Goal: Find specific page/section: Find specific page/section

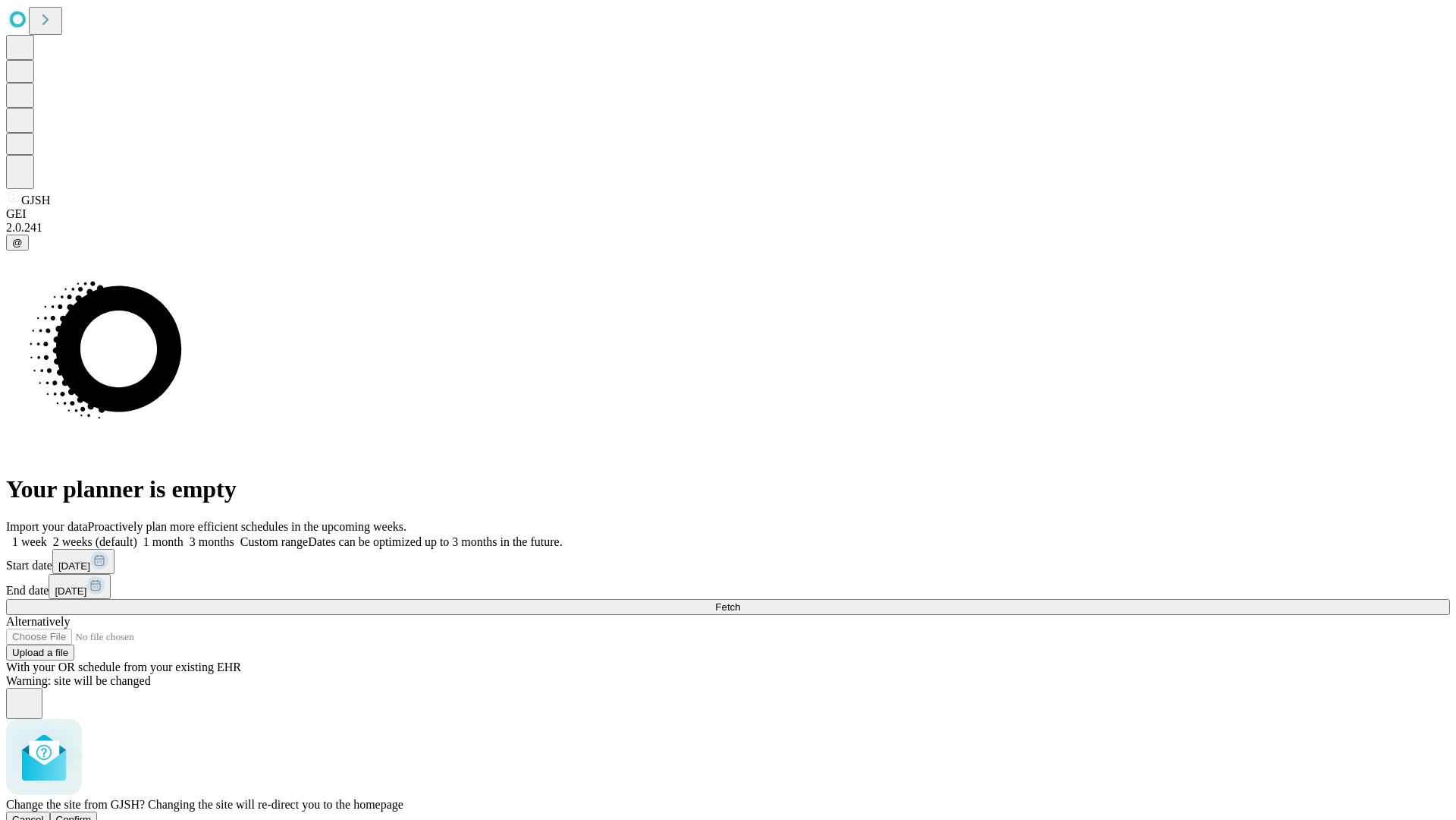
click at [92, 814] on span "Confirm" at bounding box center [74, 819] width 35 height 11
click at [137, 535] on label "2 weeks (default)" at bounding box center [92, 541] width 91 height 13
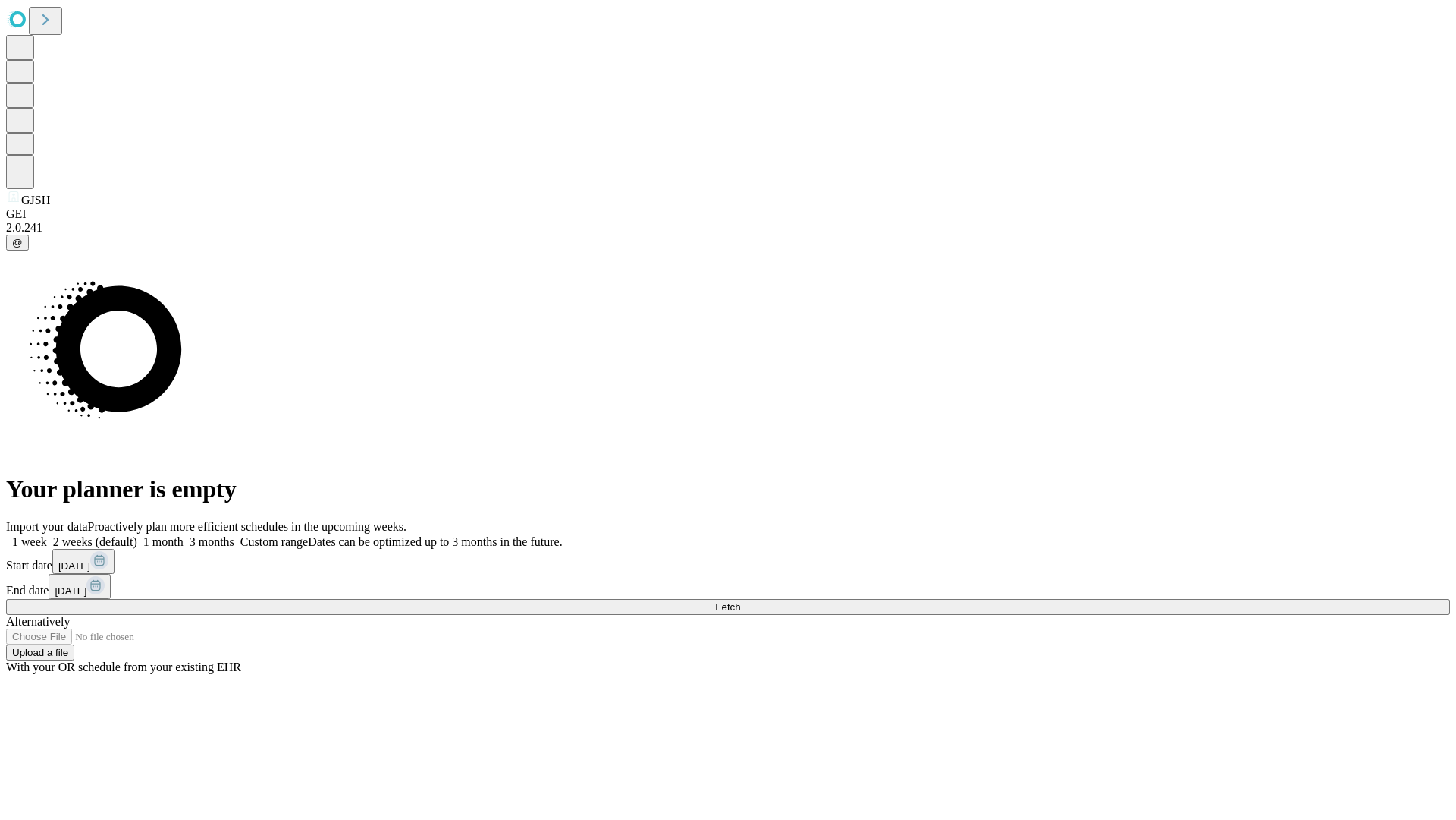
click at [740, 601] on span "Fetch" at bounding box center [727, 606] width 25 height 11
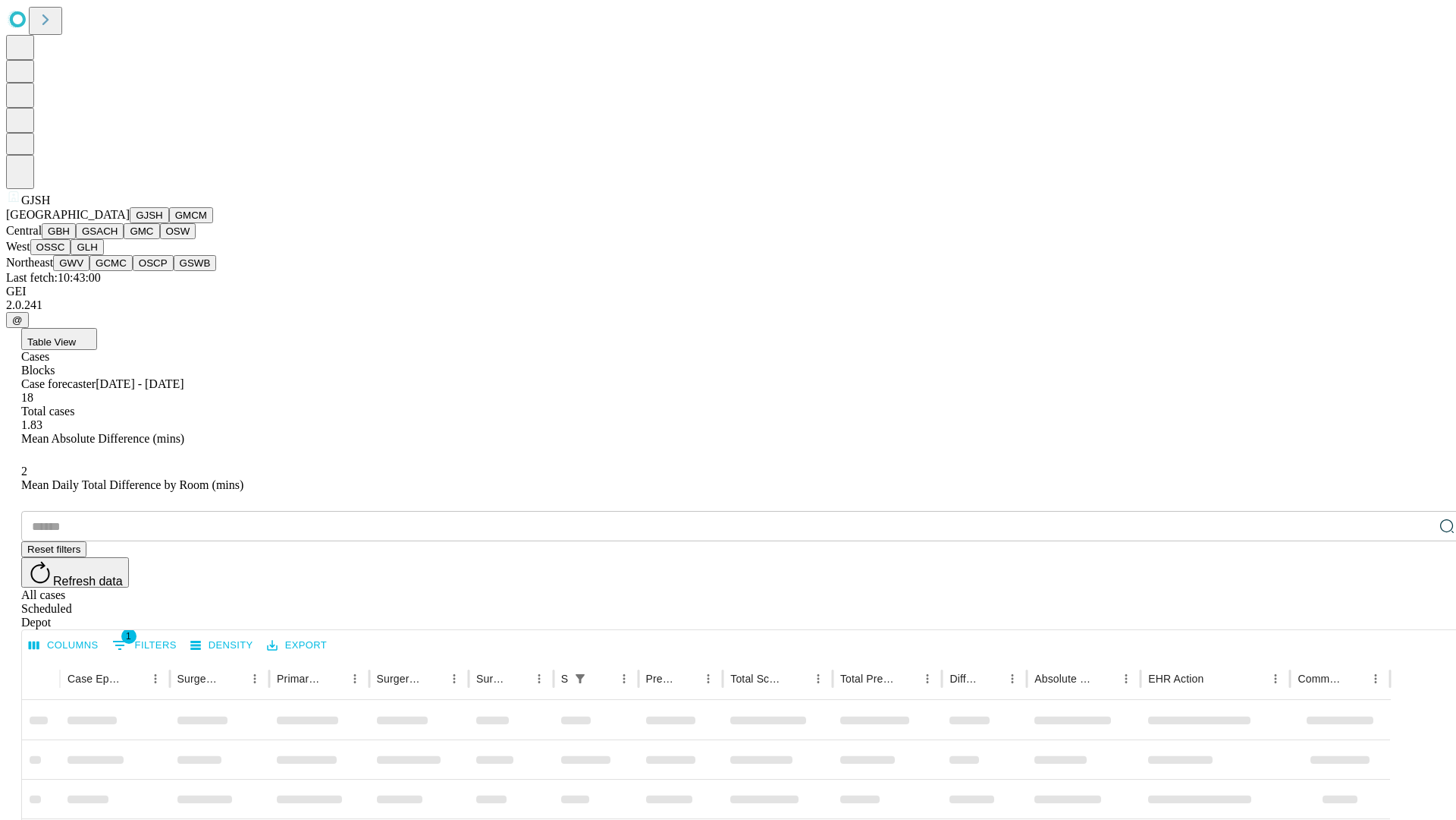
click at [169, 223] on button "GMCM" at bounding box center [191, 215] width 44 height 16
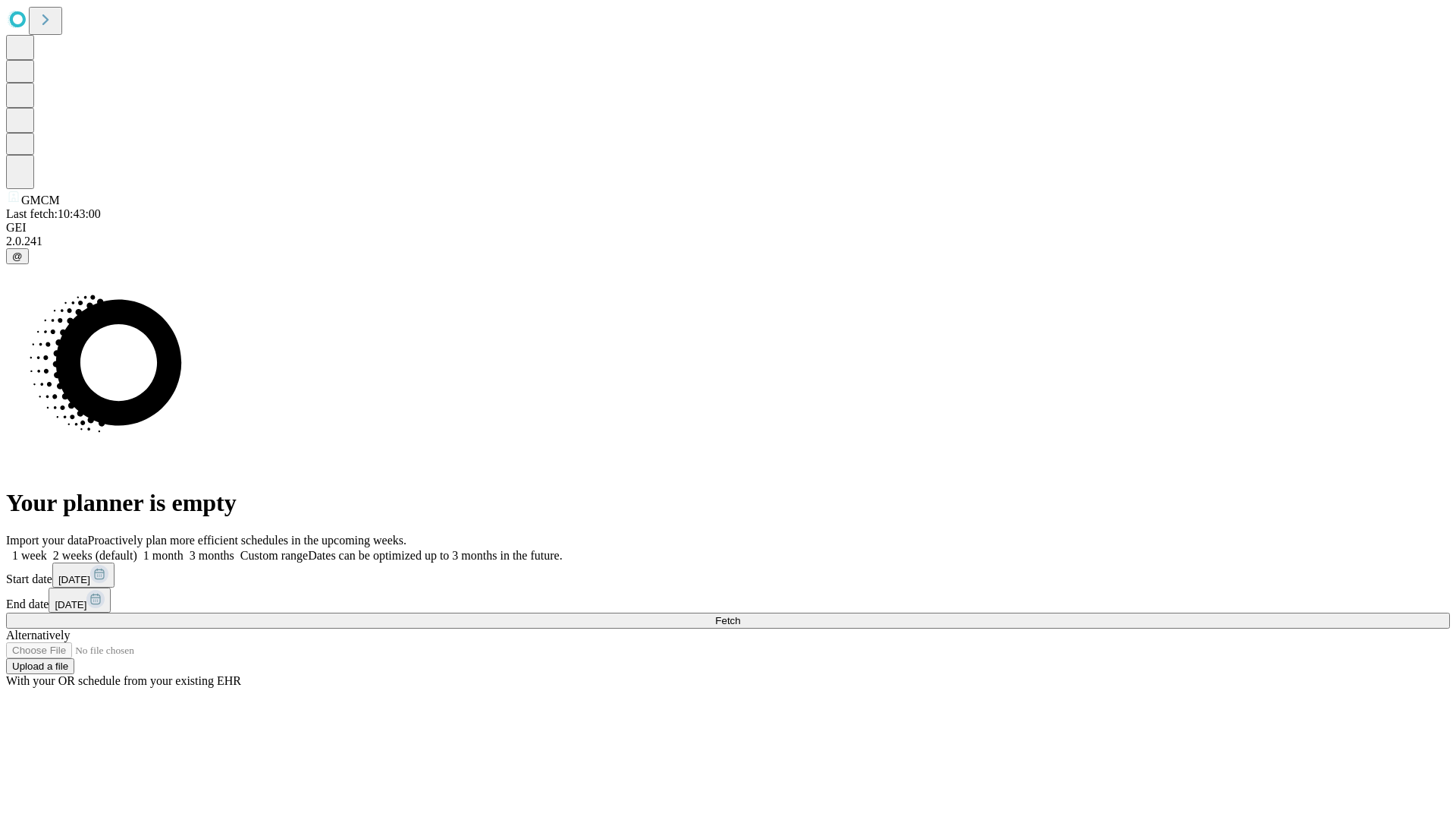
click at [137, 549] on label "2 weeks (default)" at bounding box center [92, 555] width 91 height 13
click at [740, 615] on span "Fetch" at bounding box center [727, 620] width 25 height 11
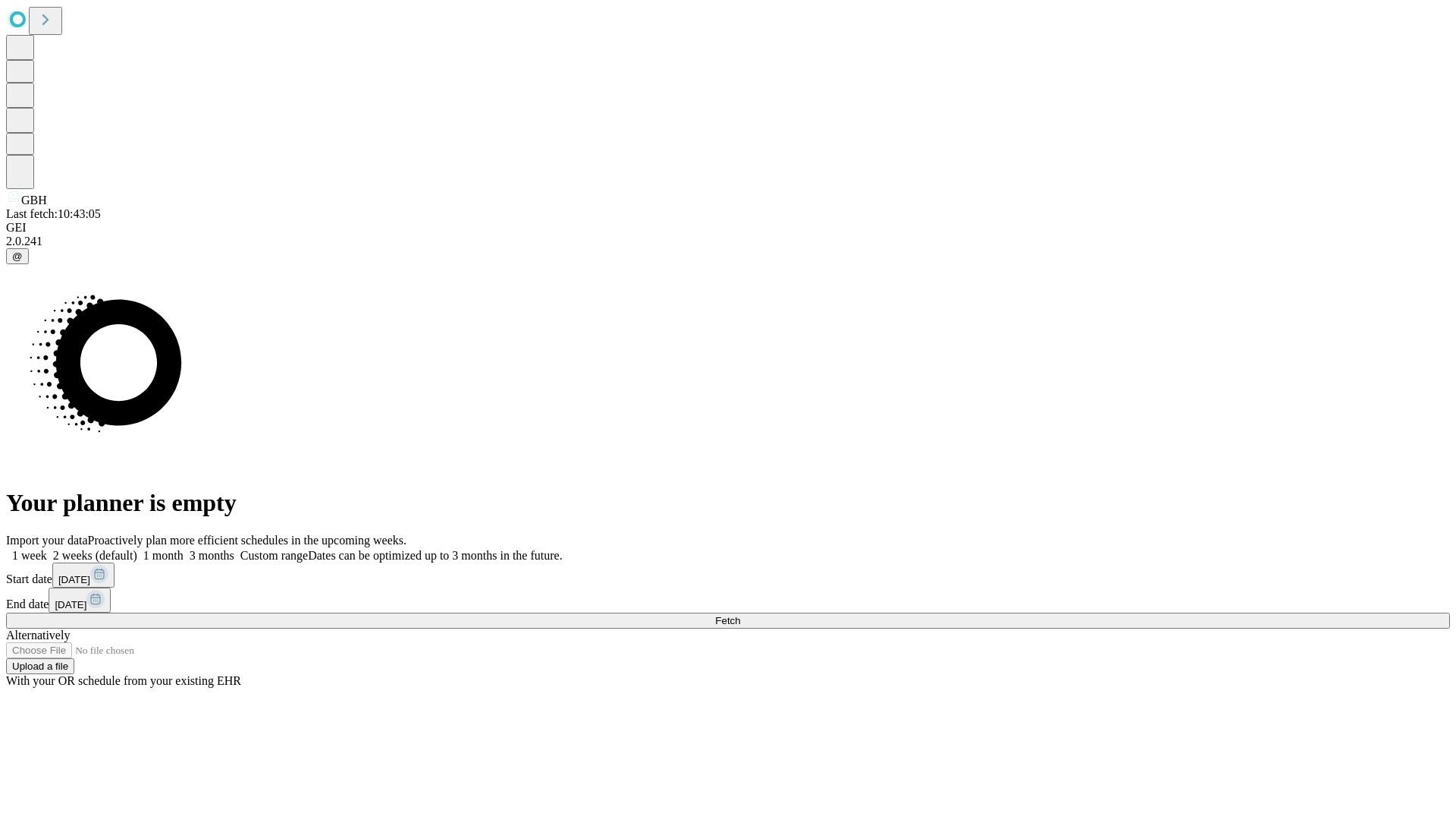
click at [137, 549] on label "2 weeks (default)" at bounding box center [92, 555] width 91 height 13
click at [740, 615] on span "Fetch" at bounding box center [727, 620] width 25 height 11
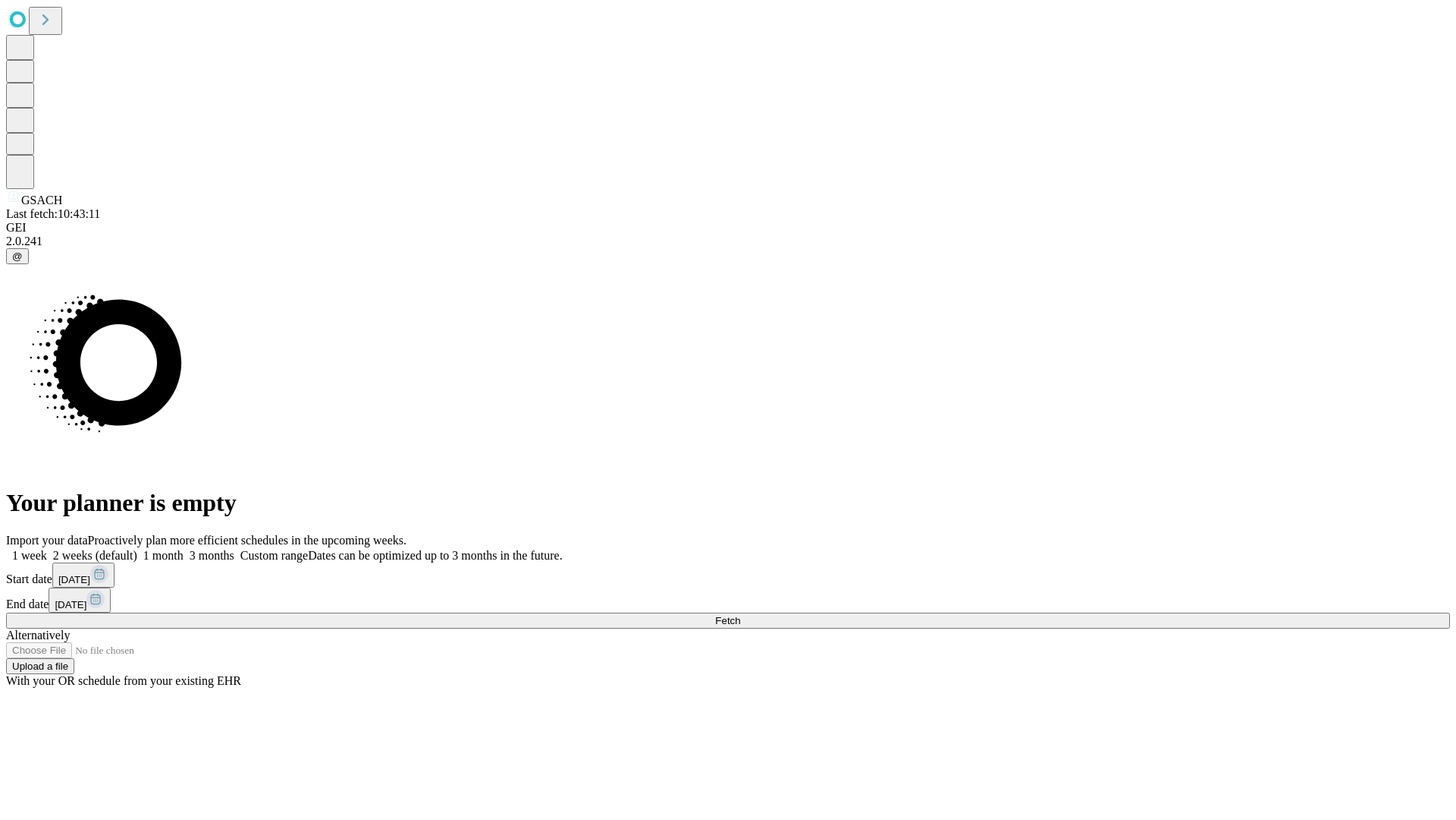
click at [137, 549] on label "2 weeks (default)" at bounding box center [92, 555] width 91 height 13
click at [740, 615] on span "Fetch" at bounding box center [727, 620] width 25 height 11
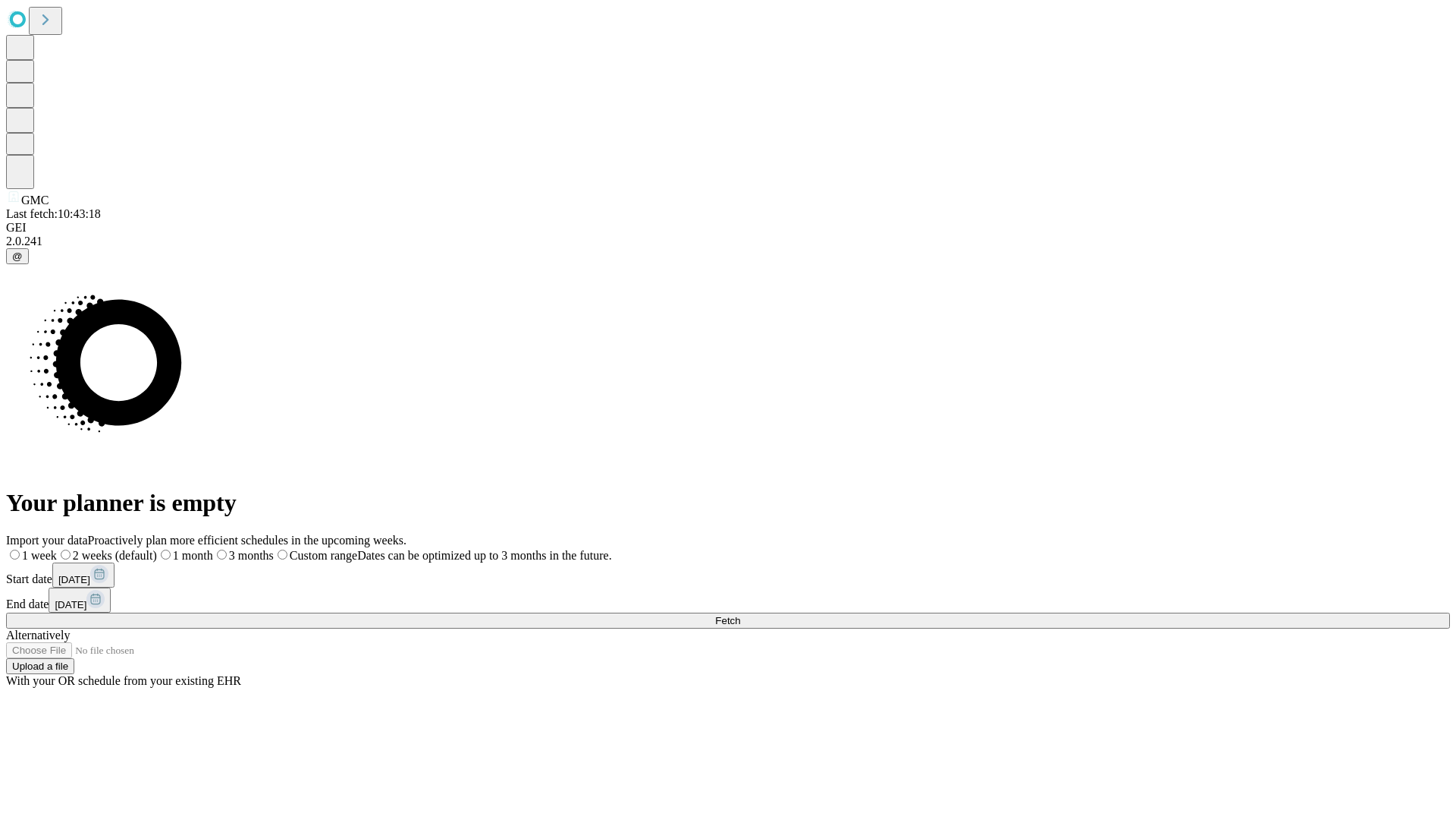
click at [157, 549] on label "2 weeks (default)" at bounding box center [107, 555] width 100 height 13
click at [740, 615] on span "Fetch" at bounding box center [727, 620] width 25 height 11
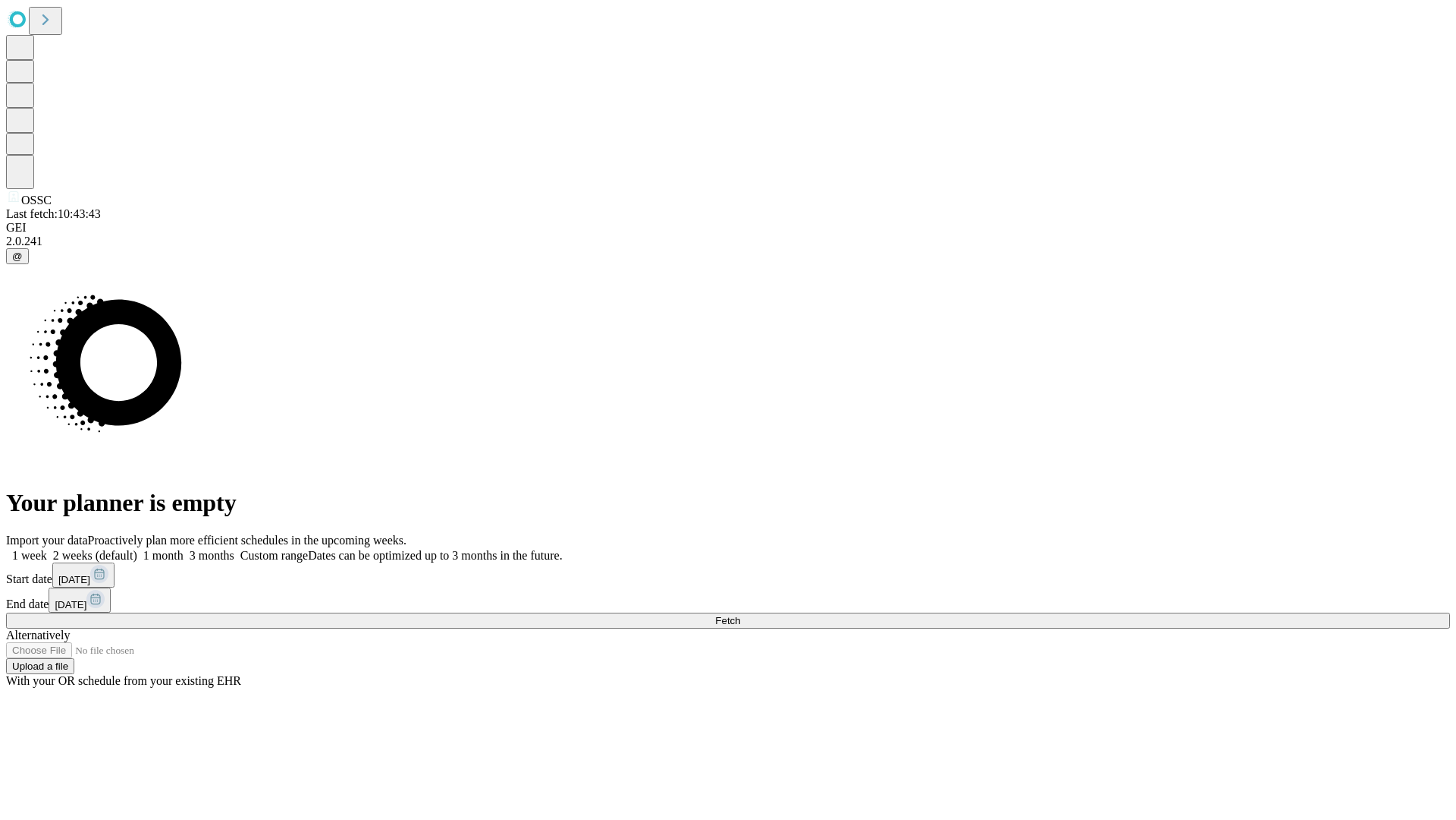
click at [137, 549] on label "2 weeks (default)" at bounding box center [92, 555] width 91 height 13
click at [740, 615] on span "Fetch" at bounding box center [727, 620] width 25 height 11
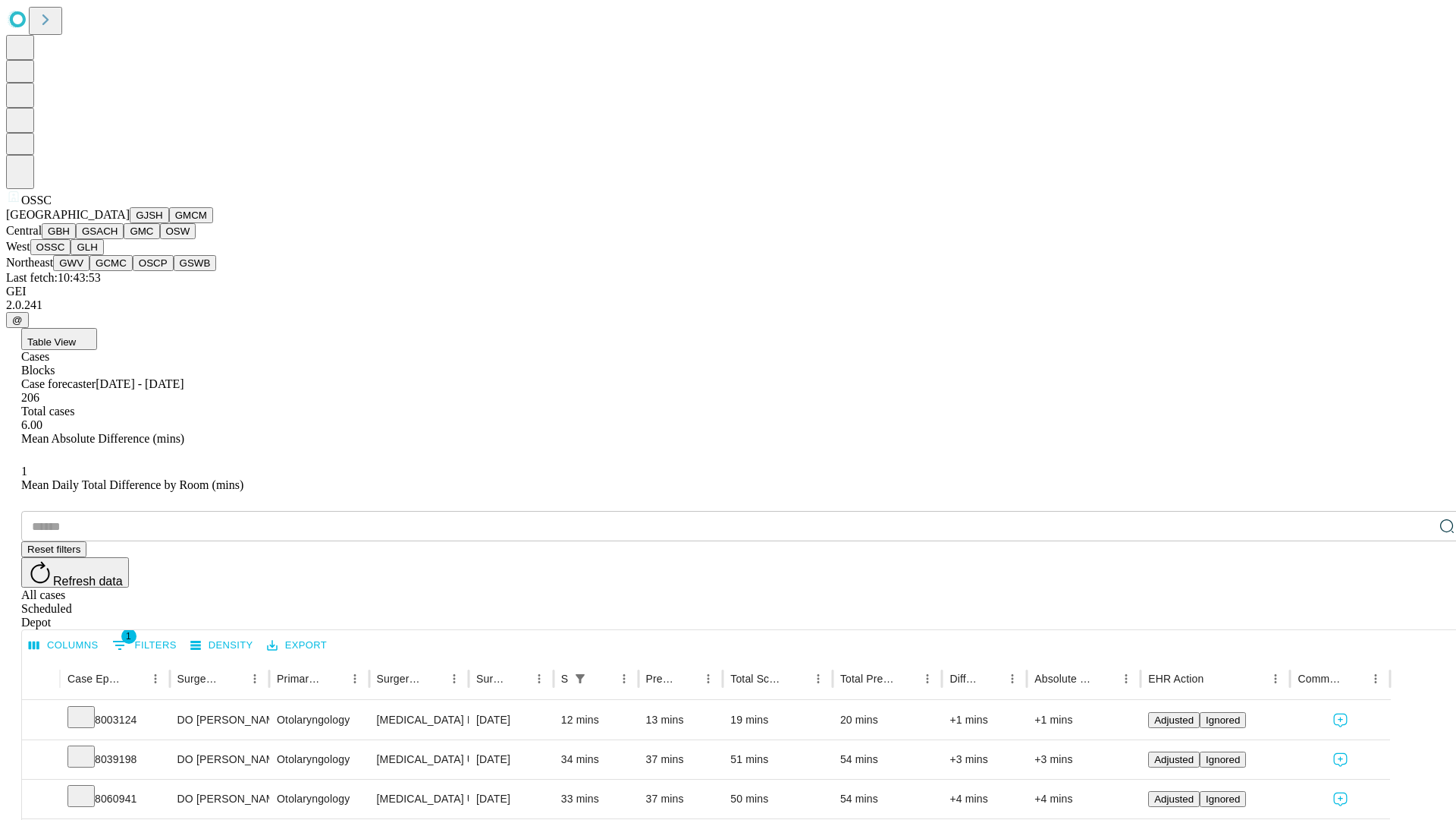
click at [103, 255] on button "GLH" at bounding box center [86, 247] width 33 height 16
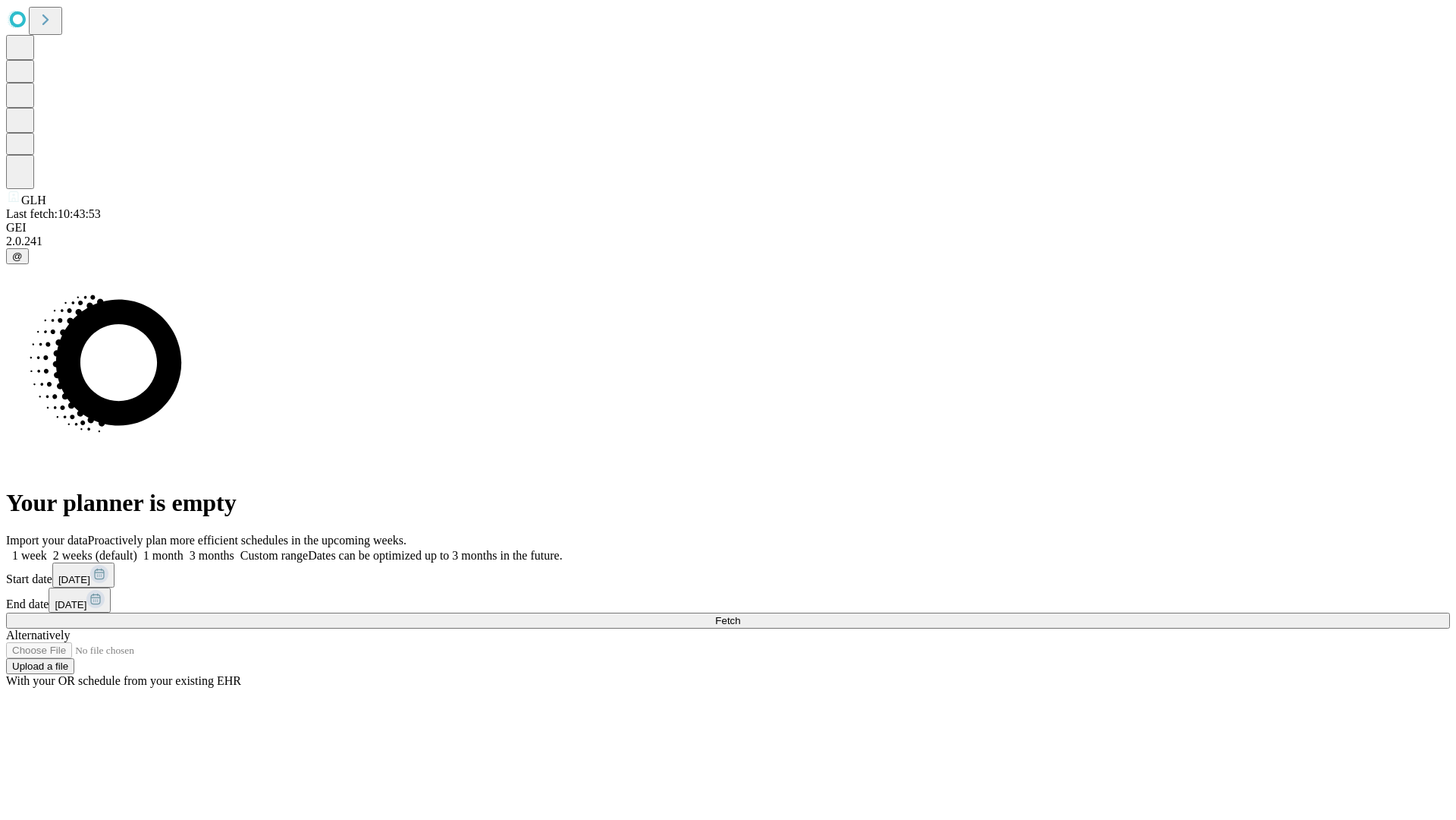
click at [137, 549] on label "2 weeks (default)" at bounding box center [92, 555] width 91 height 13
click at [740, 615] on span "Fetch" at bounding box center [727, 620] width 25 height 11
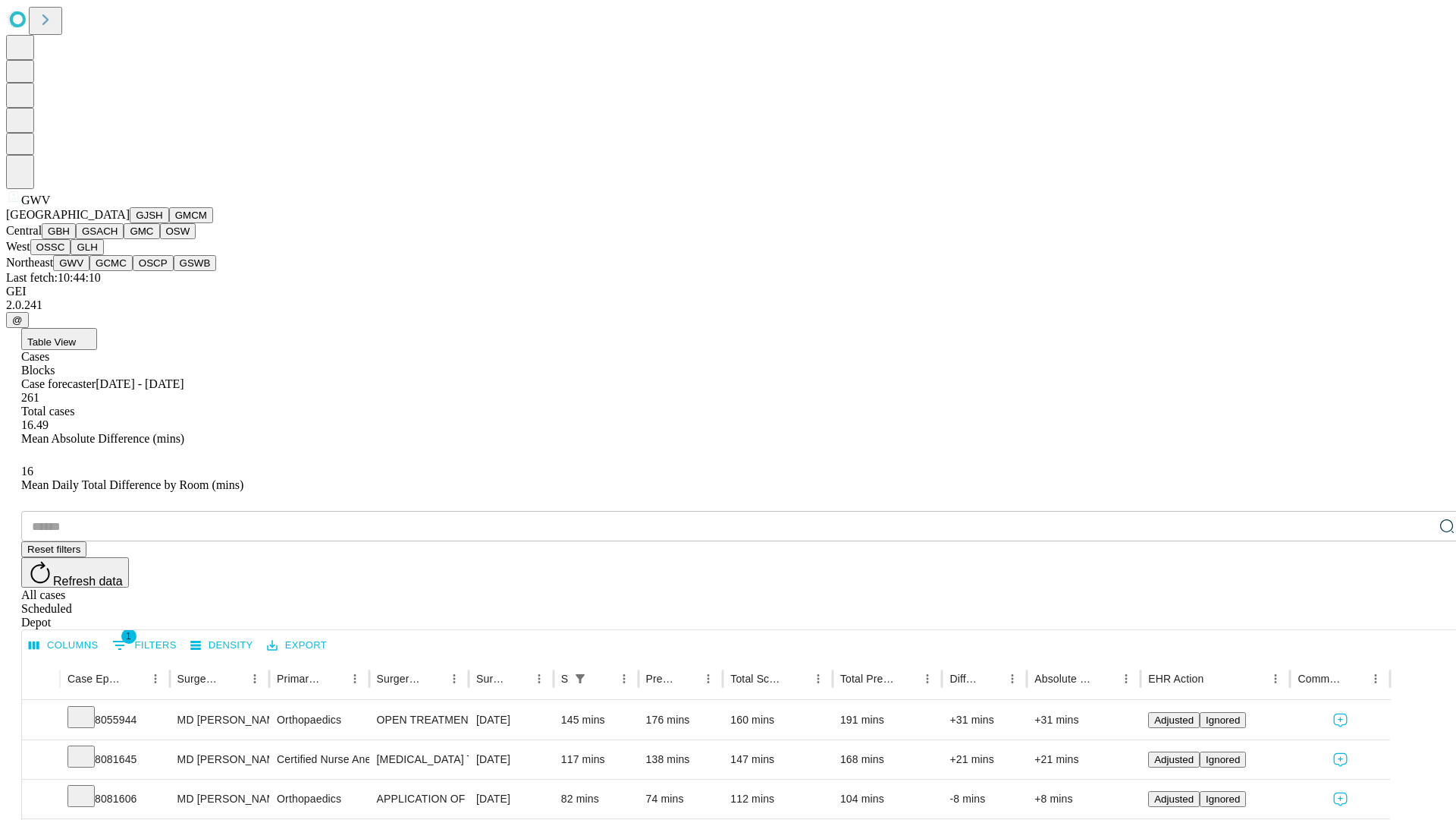
click at [118, 271] on button "GCMC" at bounding box center [111, 263] width 43 height 16
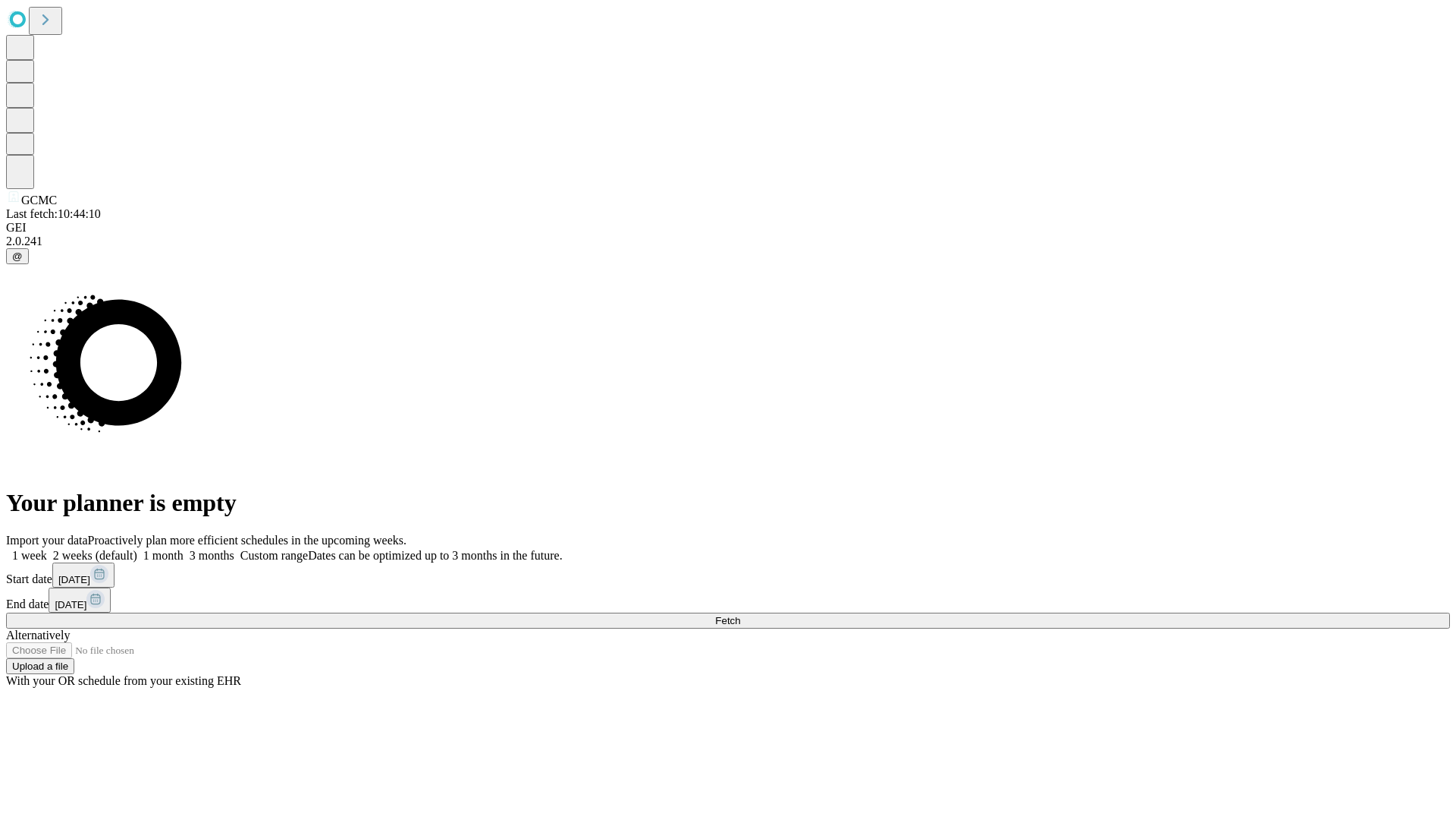
click at [137, 549] on label "2 weeks (default)" at bounding box center [92, 555] width 91 height 13
click at [740, 615] on span "Fetch" at bounding box center [727, 620] width 25 height 11
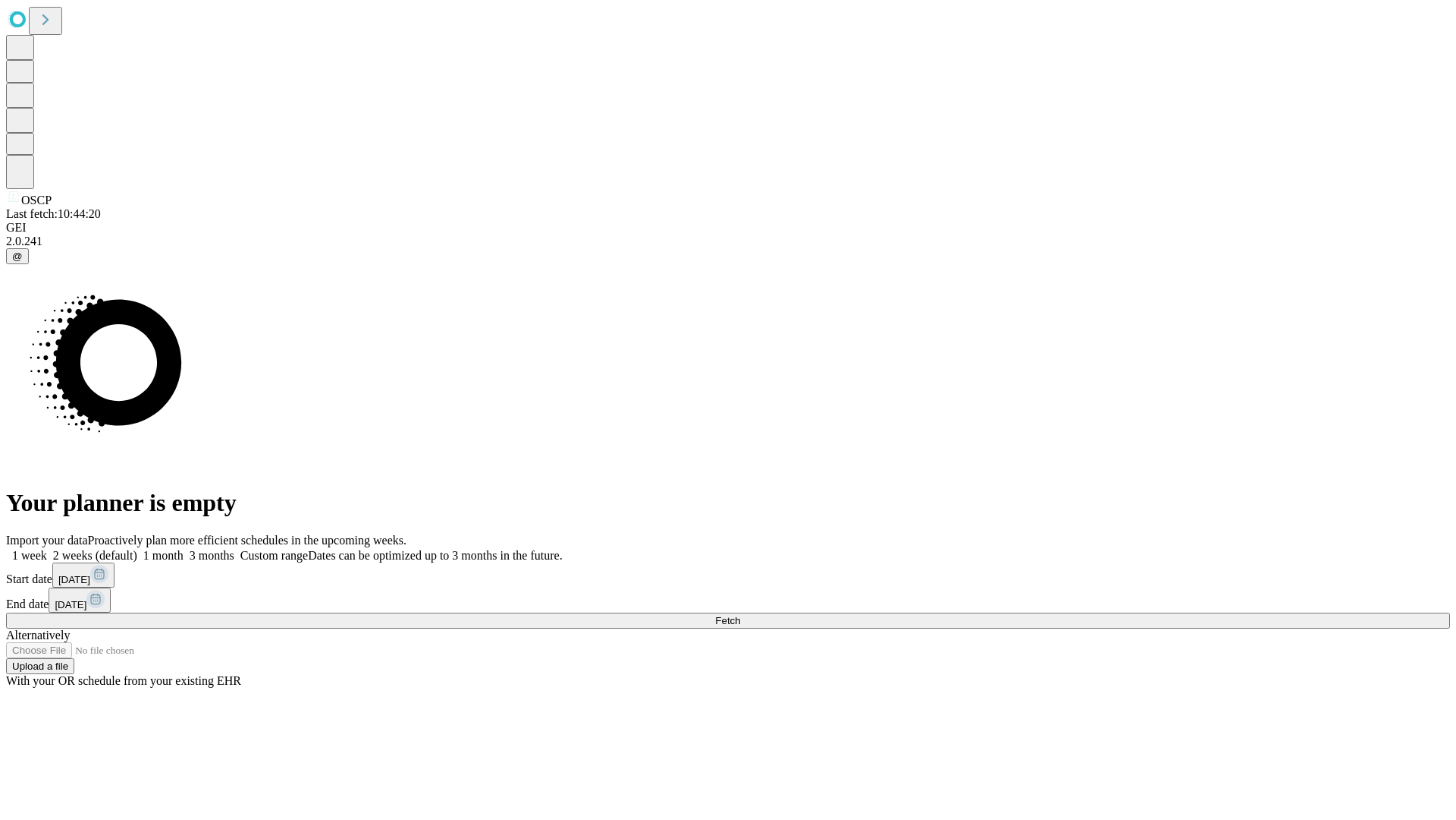
click at [137, 549] on label "2 weeks (default)" at bounding box center [92, 555] width 91 height 13
click at [740, 615] on span "Fetch" at bounding box center [727, 620] width 25 height 11
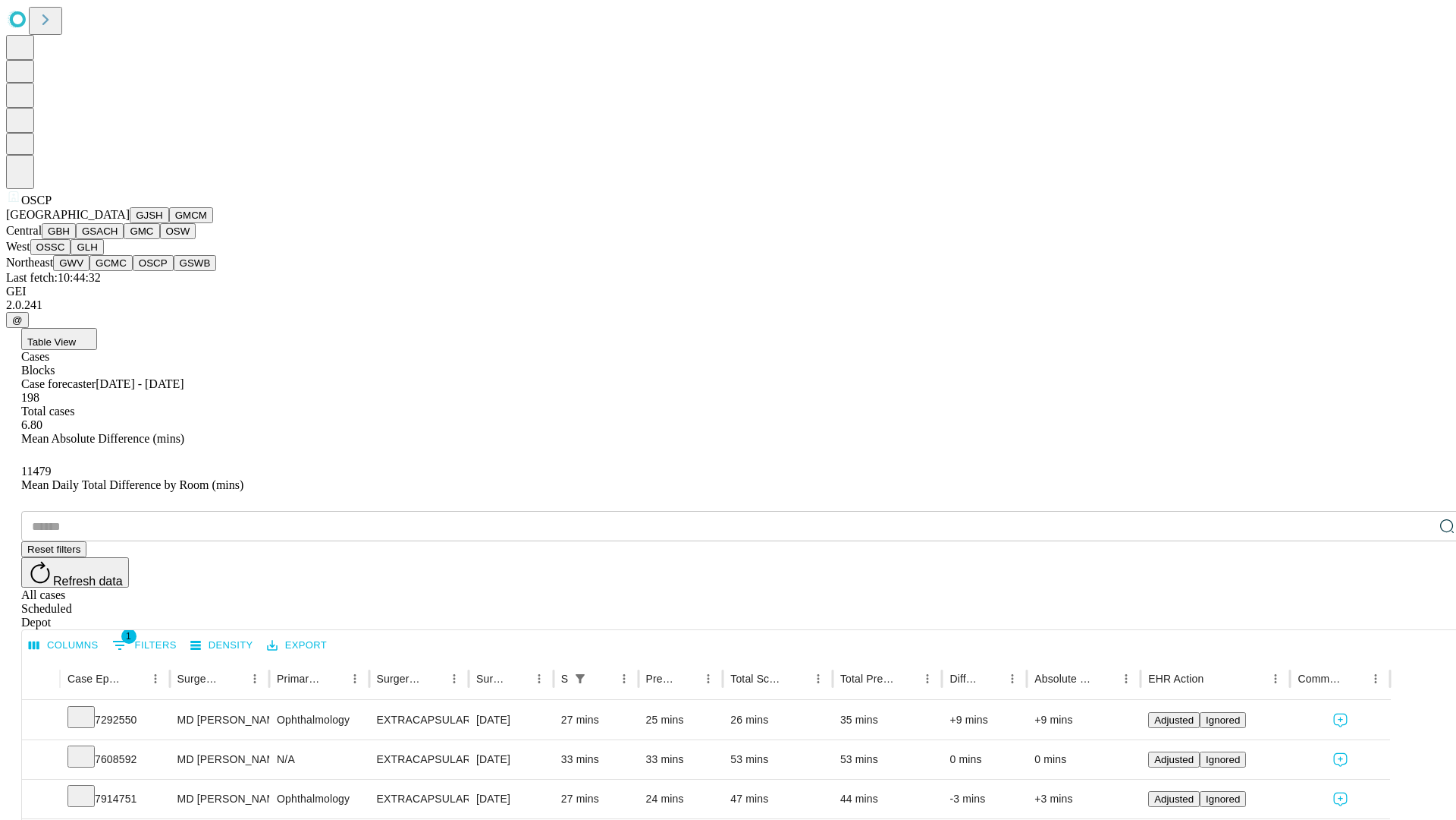
click at [173, 271] on button "GSWB" at bounding box center [195, 263] width 43 height 16
